Goal: Information Seeking & Learning: Learn about a topic

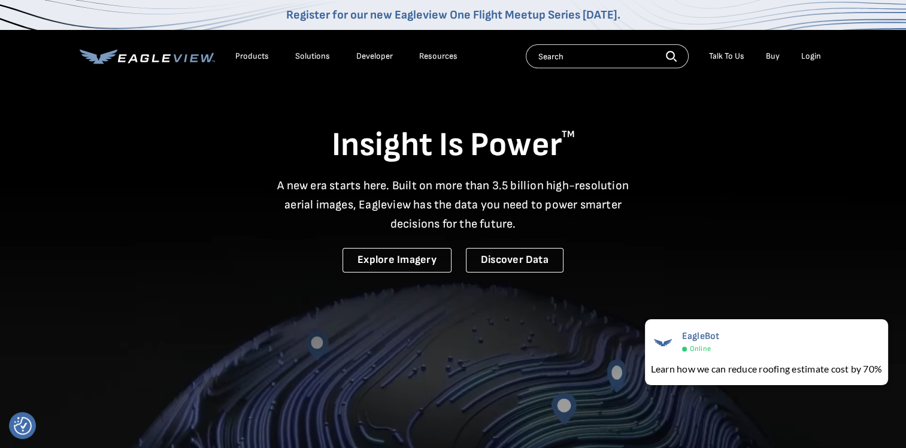
click at [308, 56] on div "Solutions" at bounding box center [312, 56] width 35 height 11
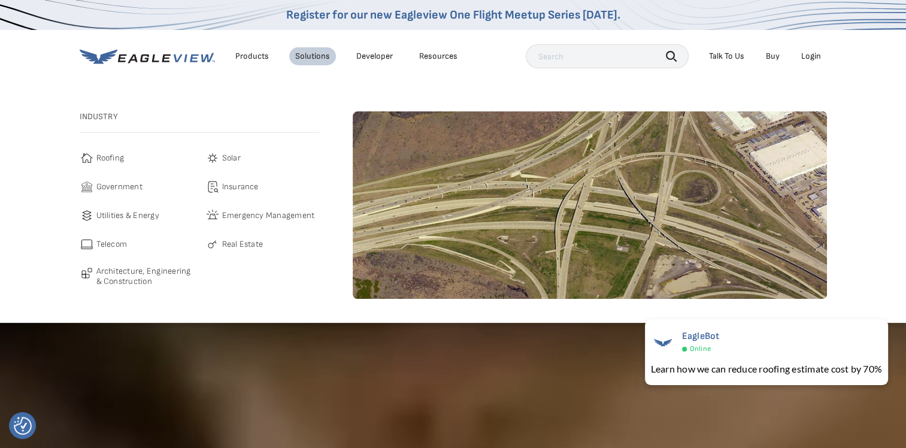
click at [116, 186] on span "Government" at bounding box center [119, 187] width 46 height 14
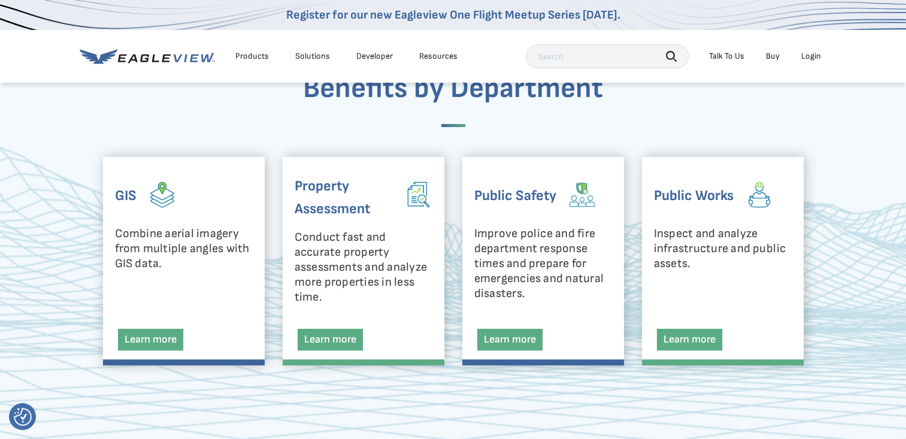
scroll to position [539, 0]
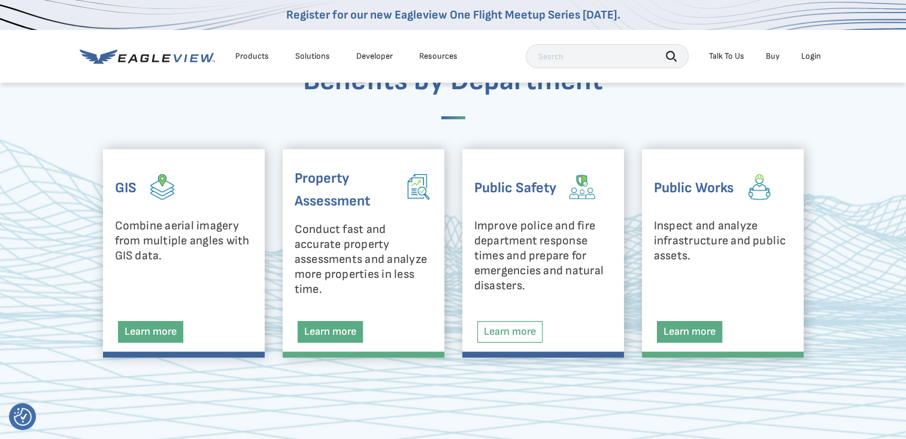
click at [511, 329] on link "Learn more" at bounding box center [509, 332] width 65 height 22
